Goal: Register for event/course

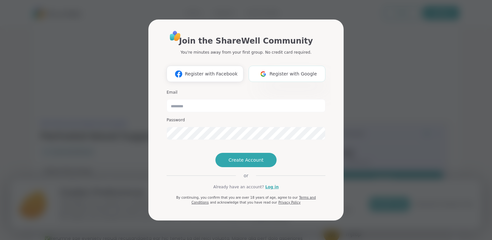
click at [297, 71] on span "Register with Google" at bounding box center [294, 74] width 48 height 7
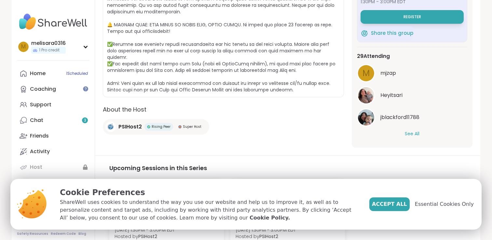
scroll to position [175, 0]
click at [417, 130] on button "See All" at bounding box center [412, 133] width 15 height 7
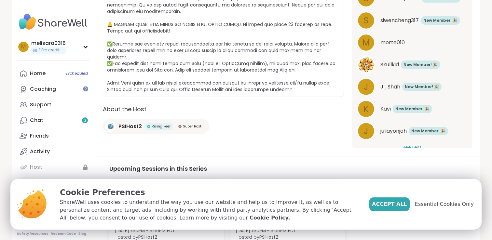
scroll to position [535, 0]
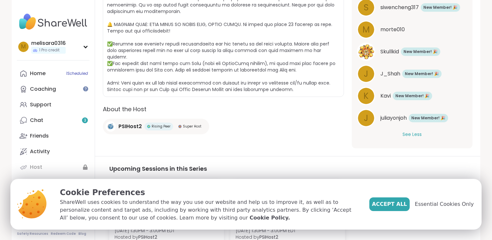
click at [292, 149] on div "PSI Perinatal Mental Health Perinatal Mood Support for Moms Hosted by PSIHost2 …" at bounding box center [288, 66] width 386 height 483
click at [433, 202] on span "Essential Cookies Only" at bounding box center [444, 205] width 59 height 8
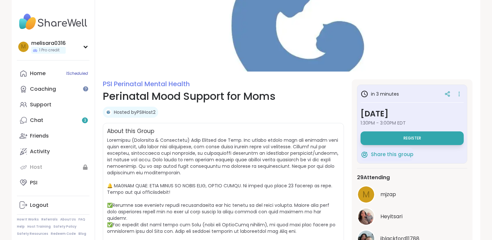
scroll to position [0, 0]
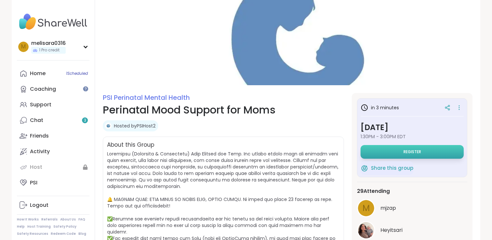
click at [432, 150] on button "Register" at bounding box center [412, 152] width 103 height 14
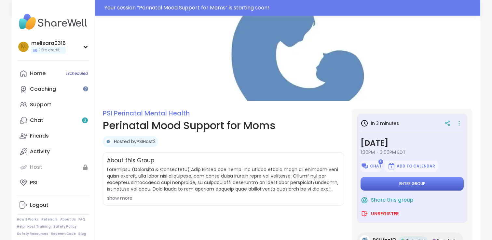
click at [428, 187] on button "Enter group" at bounding box center [412, 184] width 103 height 14
click at [391, 183] on button "Enter group" at bounding box center [412, 184] width 103 height 14
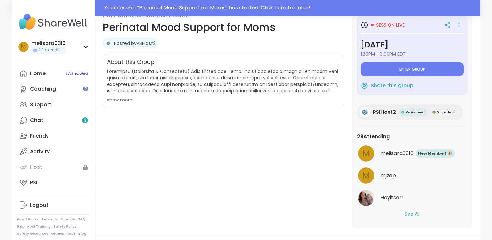
scroll to position [94, 0]
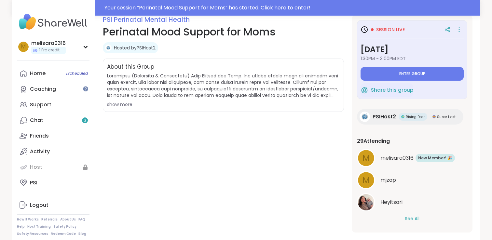
click at [126, 103] on div "show more" at bounding box center [223, 104] width 233 height 7
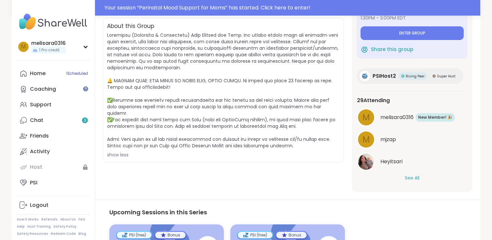
scroll to position [135, 0]
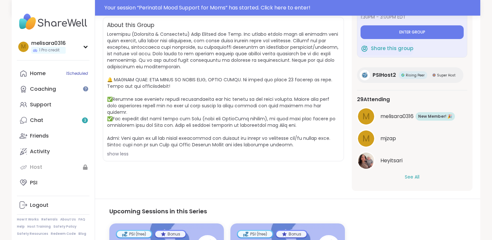
click at [415, 177] on button "See All" at bounding box center [412, 177] width 15 height 7
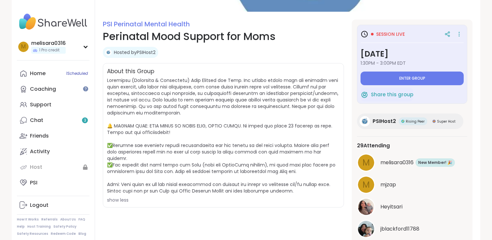
scroll to position [76, 0]
